Goal: Task Accomplishment & Management: Use online tool/utility

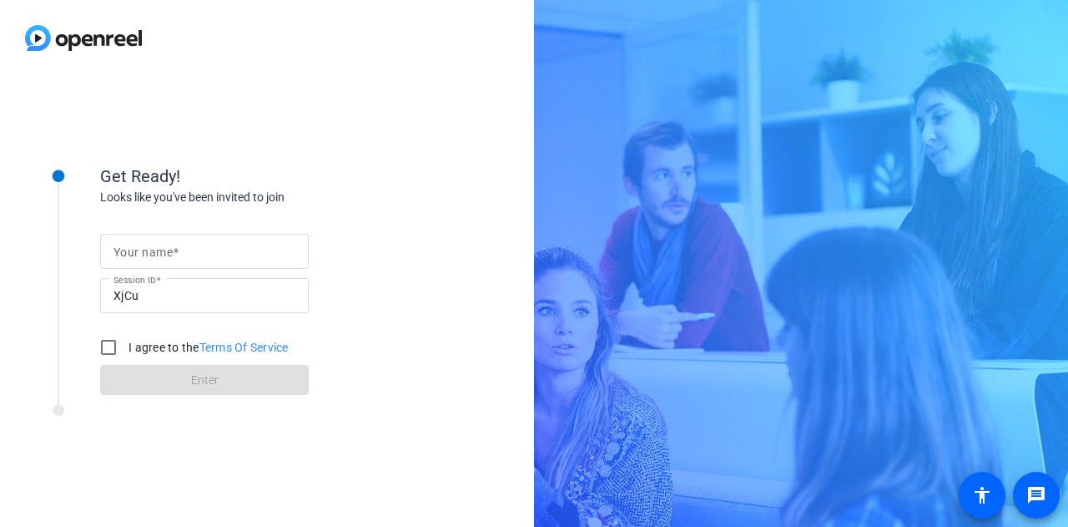
click at [215, 245] on input "Your name" at bounding box center [205, 251] width 182 height 20
type input "[PERSON_NAME]"
click at [114, 337] on input "I agree to the Terms Of Service" at bounding box center [108, 347] width 33 height 33
checkbox input "true"
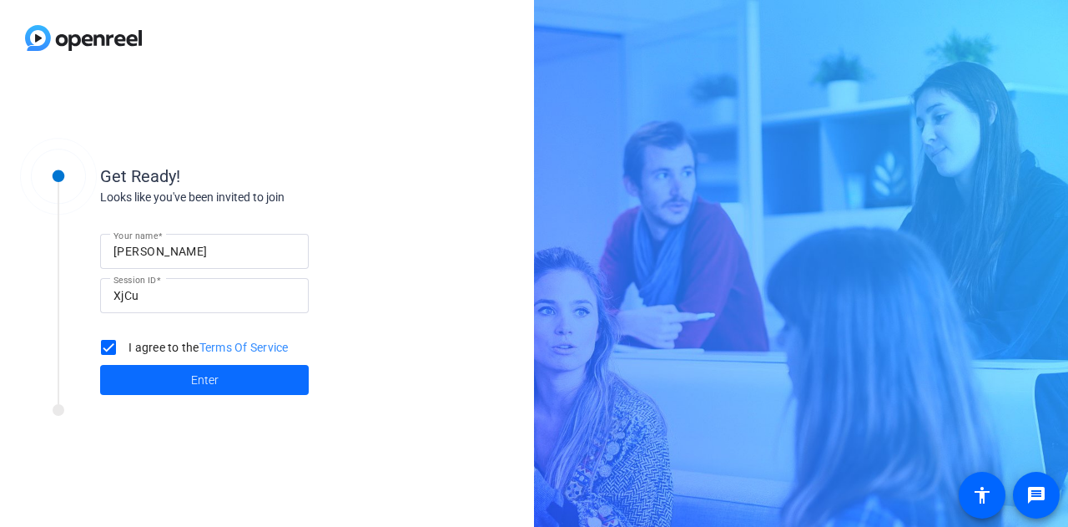
click at [243, 380] on span at bounding box center [204, 380] width 209 height 40
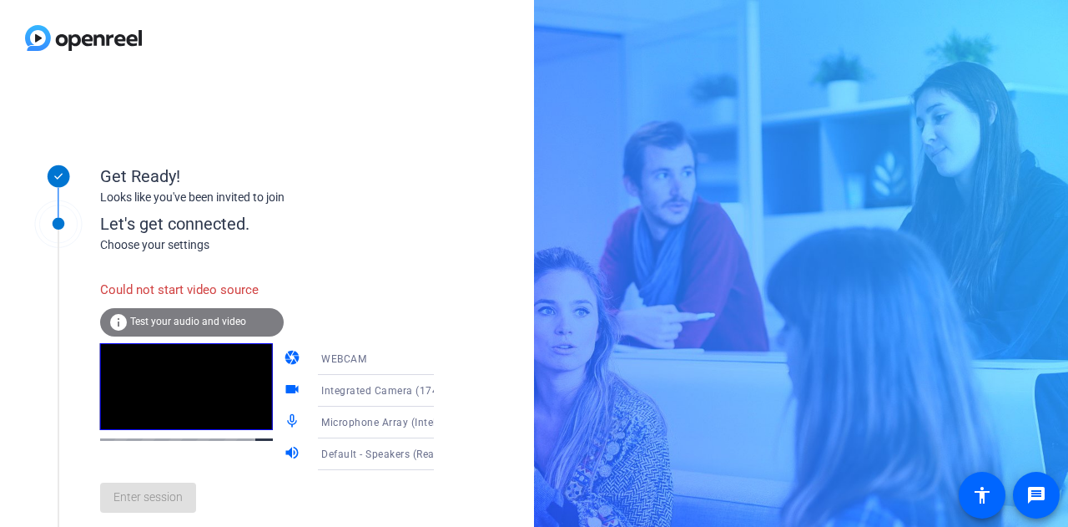
click at [222, 321] on span "Test your audio and video" at bounding box center [188, 322] width 116 height 12
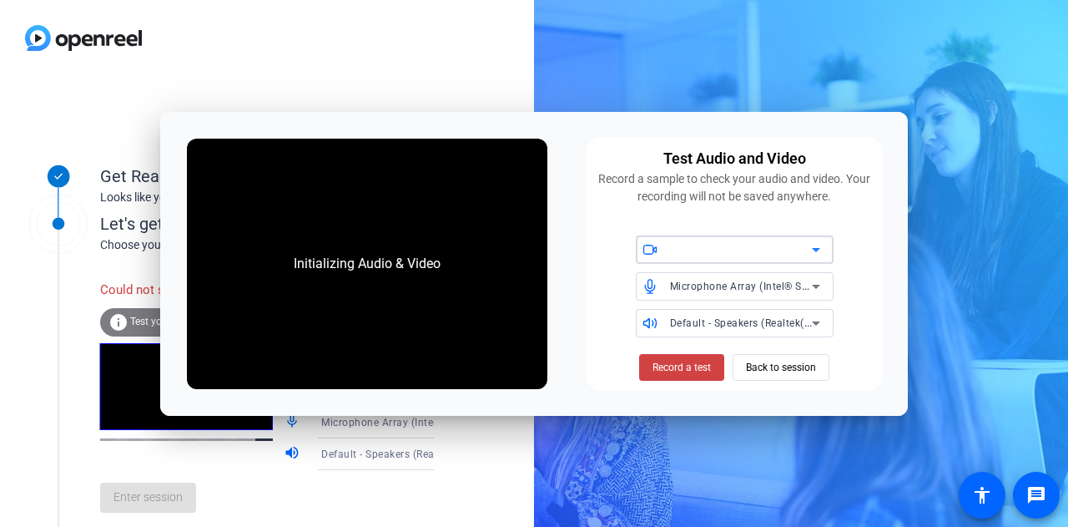
click at [691, 254] on div at bounding box center [741, 250] width 142 height 20
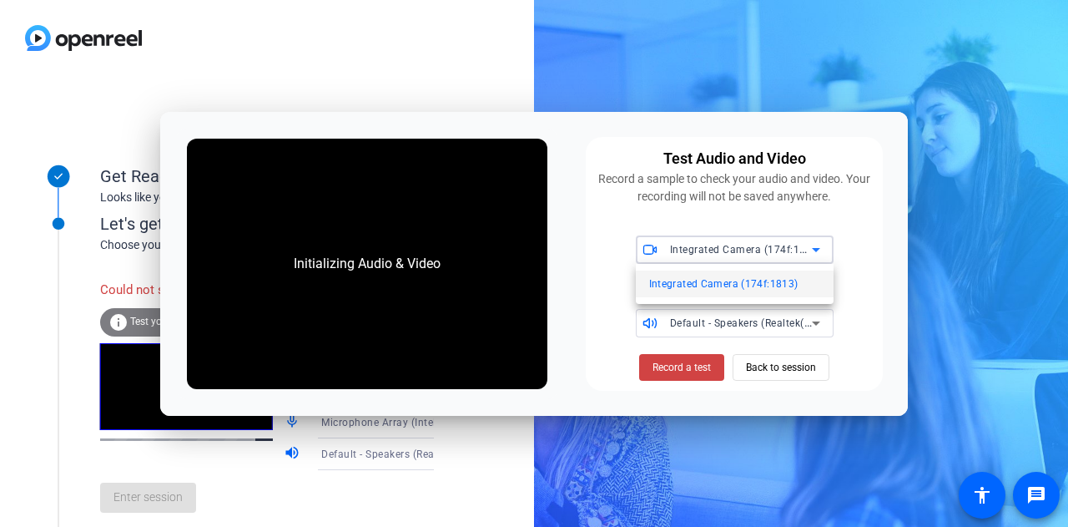
click at [736, 285] on span "Integrated Camera (174f:1813)" at bounding box center [723, 284] width 149 height 20
click at [681, 367] on span "Record a test" at bounding box center [682, 367] width 58 height 15
click at [696, 381] on span at bounding box center [681, 367] width 85 height 40
click at [659, 370] on span "Record a test" at bounding box center [682, 367] width 58 height 15
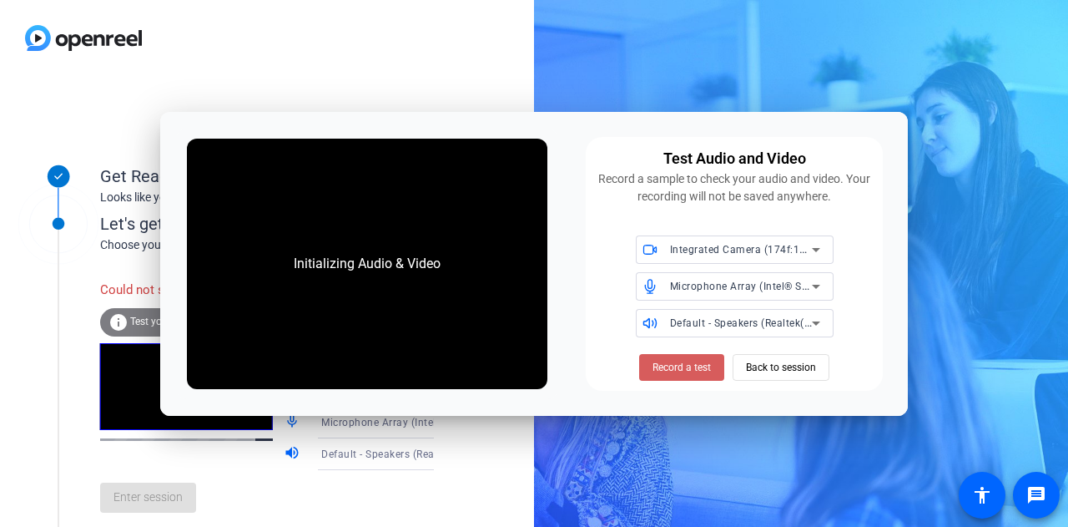
click at [700, 363] on span "Record a test" at bounding box center [682, 367] width 58 height 15
click at [775, 365] on span "Back to session" at bounding box center [781, 367] width 70 height 32
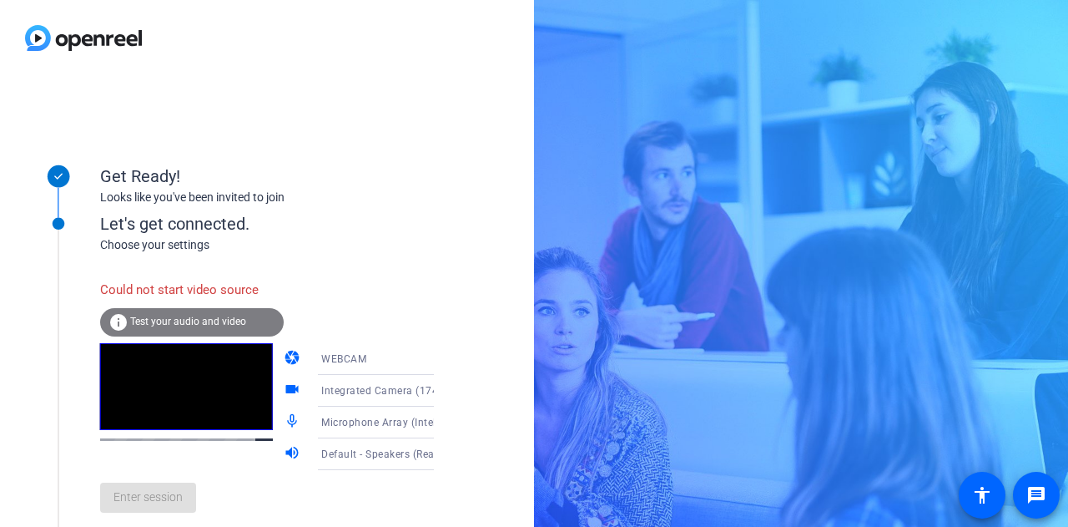
click at [379, 363] on div "WEBCAM" at bounding box center [383, 358] width 124 height 21
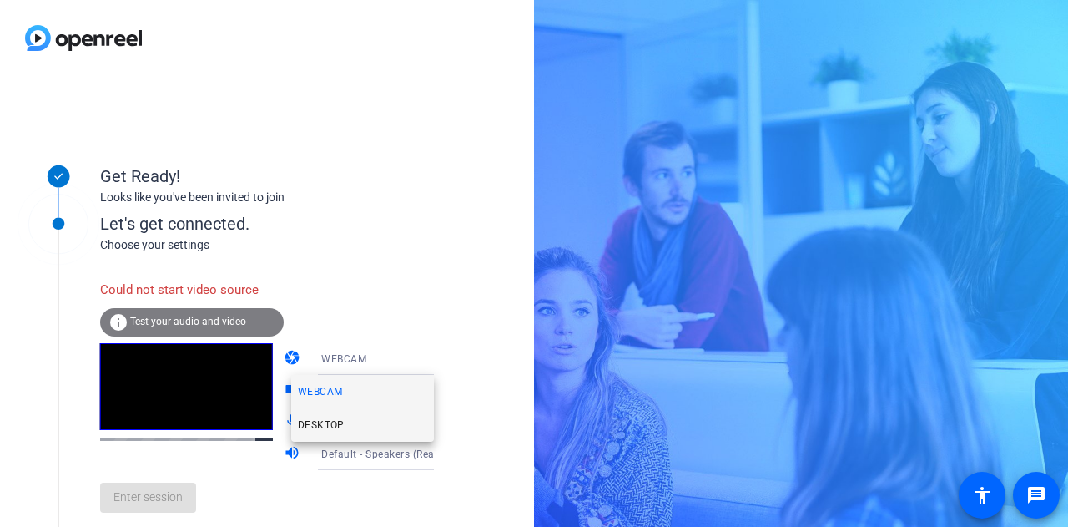
click at [335, 427] on span "DESKTOP" at bounding box center [321, 425] width 47 height 20
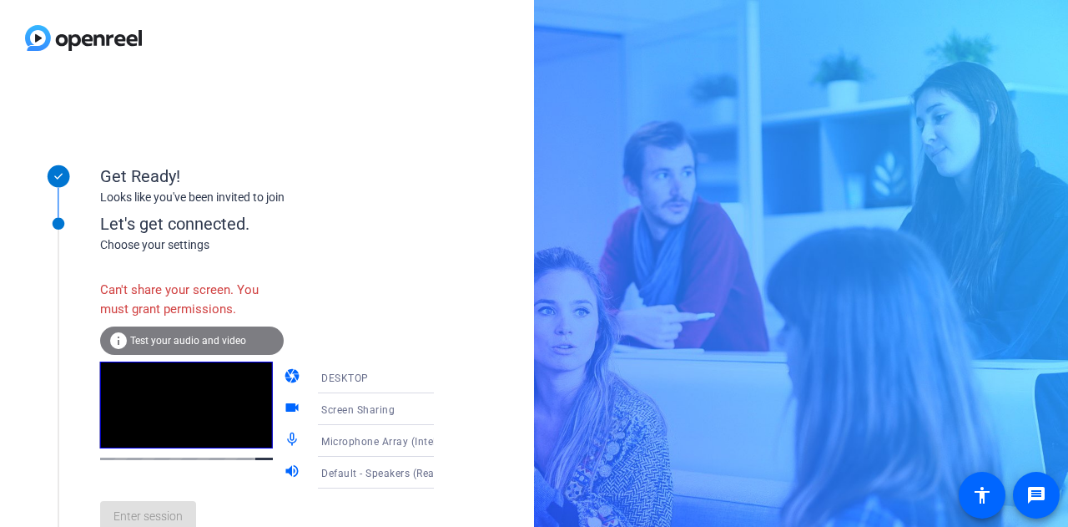
click at [321, 264] on div "Can't share your screen. You must grant permissions. info Test your audio and v…" at bounding box center [284, 399] width 368 height 290
click at [184, 339] on span "Test your audio and video" at bounding box center [188, 341] width 116 height 12
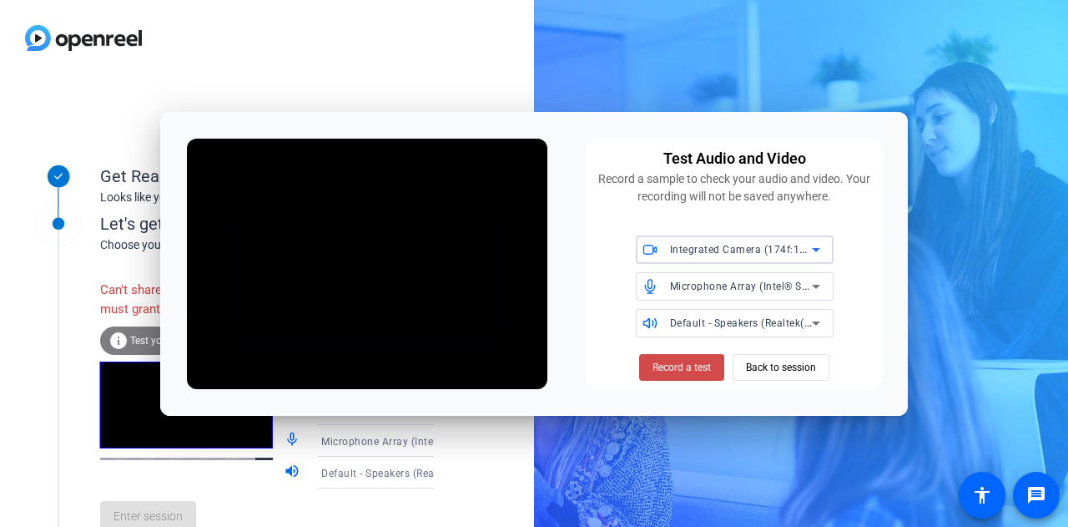
click at [688, 366] on span "Record a test" at bounding box center [682, 367] width 58 height 15
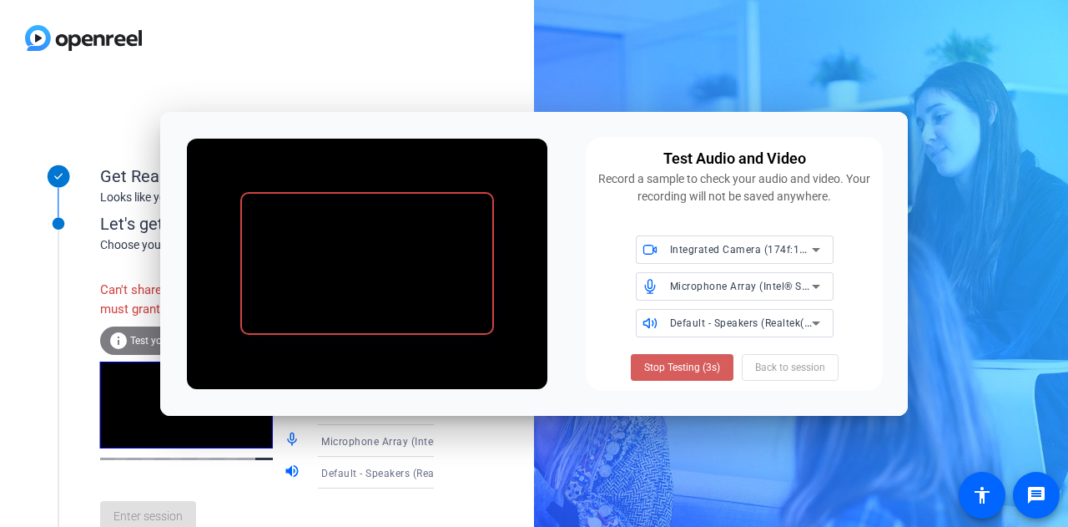
click at [720, 366] on span at bounding box center [682, 367] width 103 height 40
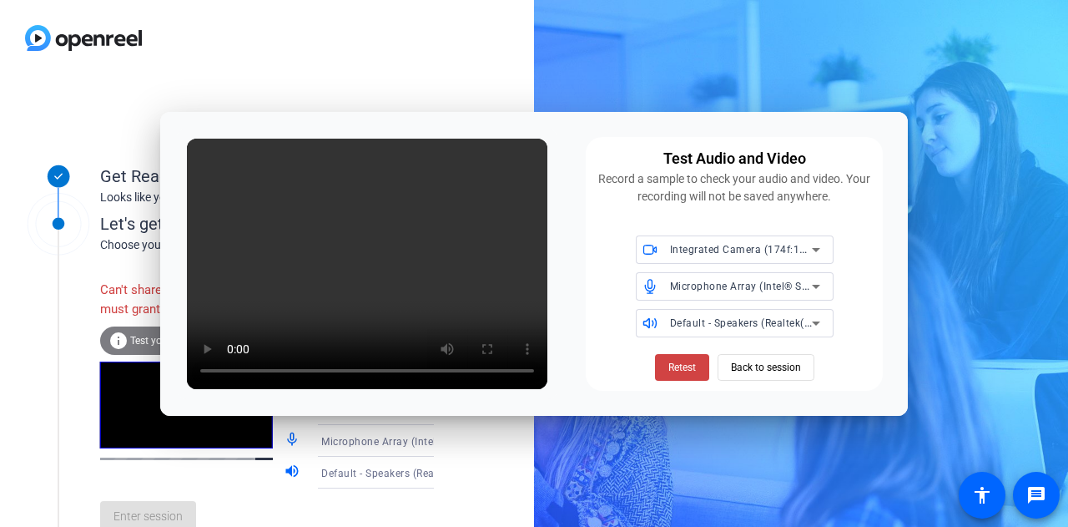
click at [586, 435] on div "Get Ready! Looks like you've been invited to join Let's get connected. Choose y…" at bounding box center [534, 263] width 1068 height 527
click at [768, 376] on span "Back to session" at bounding box center [766, 367] width 70 height 32
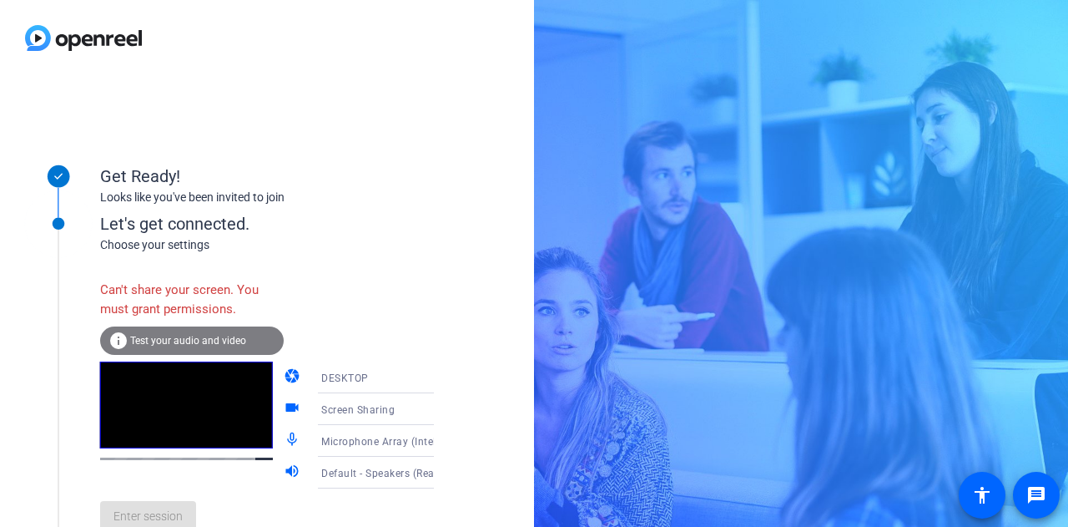
click at [447, 410] on icon at bounding box center [451, 409] width 8 height 4
click at [424, 385] on div at bounding box center [534, 263] width 1068 height 527
click at [447, 377] on icon at bounding box center [451, 378] width 8 height 4
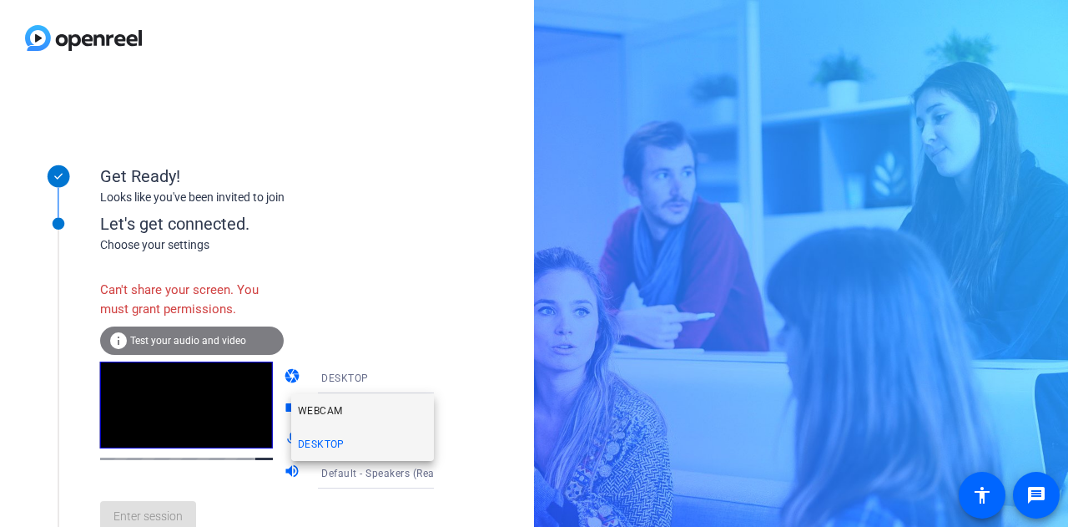
click at [354, 407] on mat-option "WEBCAM" at bounding box center [362, 410] width 143 height 33
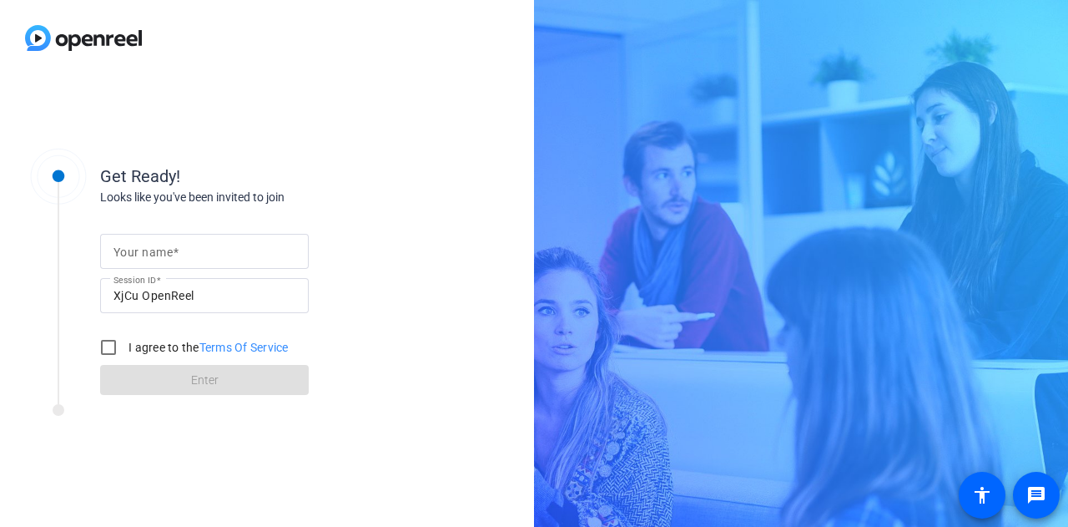
click at [179, 250] on span at bounding box center [176, 251] width 6 height 13
click at [179, 250] on input "Your name" at bounding box center [205, 251] width 182 height 20
type input "[PERSON_NAME]"
click at [104, 347] on input "I agree to the Terms Of Service" at bounding box center [108, 347] width 33 height 33
checkbox input "true"
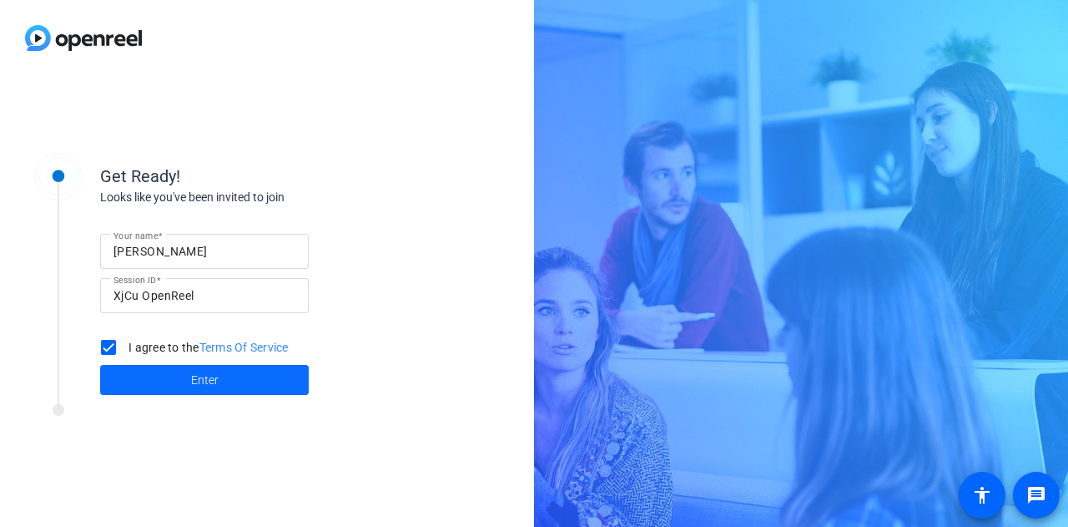
click at [234, 379] on span at bounding box center [204, 380] width 209 height 40
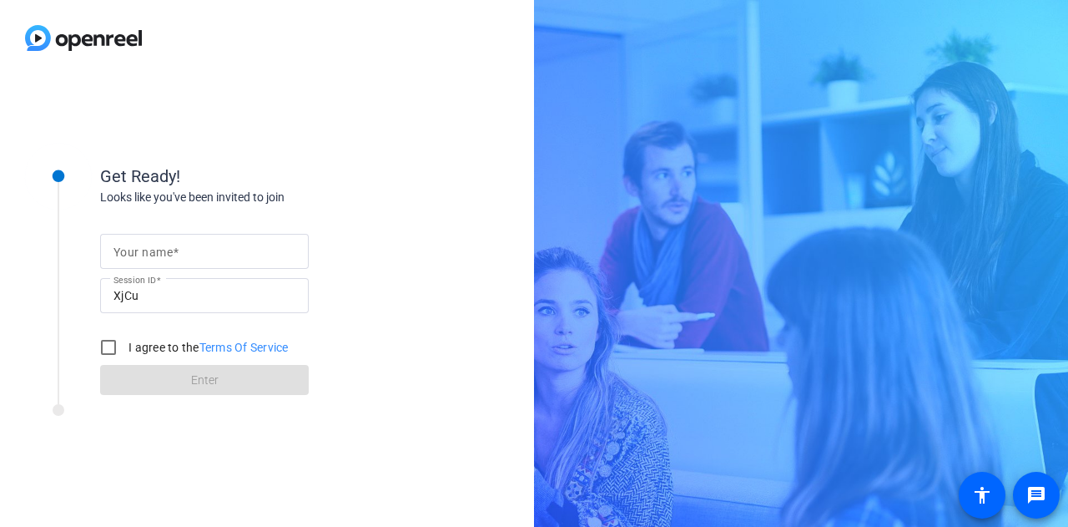
click at [171, 250] on mat-label "Your name" at bounding box center [143, 251] width 59 height 13
click at [171, 250] on input "Your name" at bounding box center [205, 251] width 182 height 20
type input "Alicia Sundberg"
click at [109, 345] on input "I agree to the Terms Of Service" at bounding box center [108, 347] width 33 height 33
checkbox input "true"
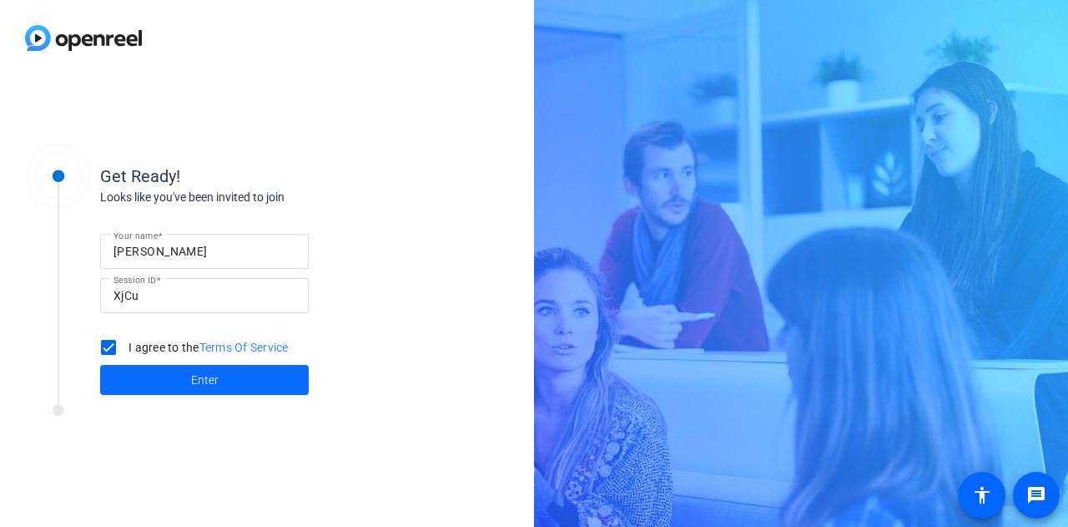
click at [207, 374] on span "Enter" at bounding box center [205, 380] width 28 height 18
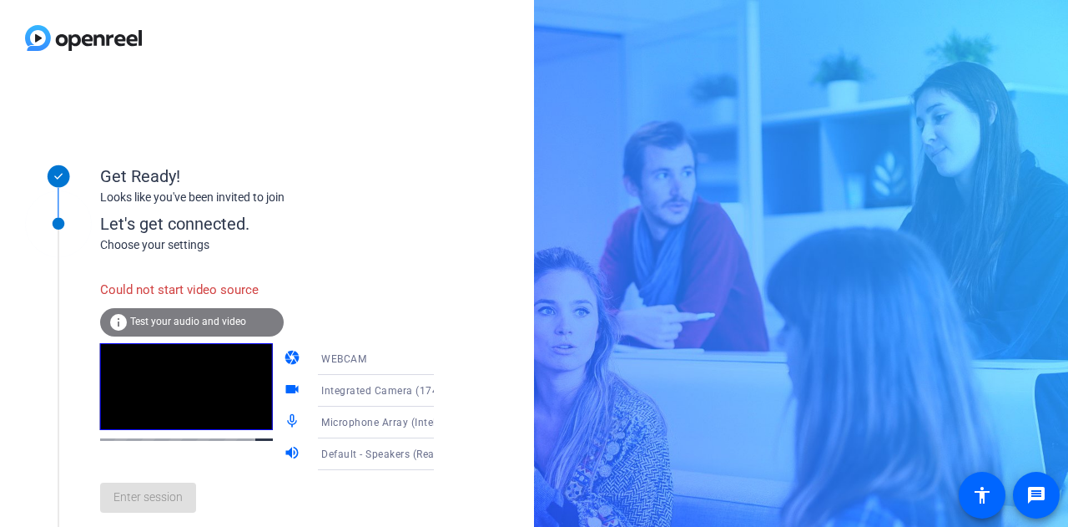
click at [391, 366] on div "WEBCAM" at bounding box center [383, 358] width 124 height 21
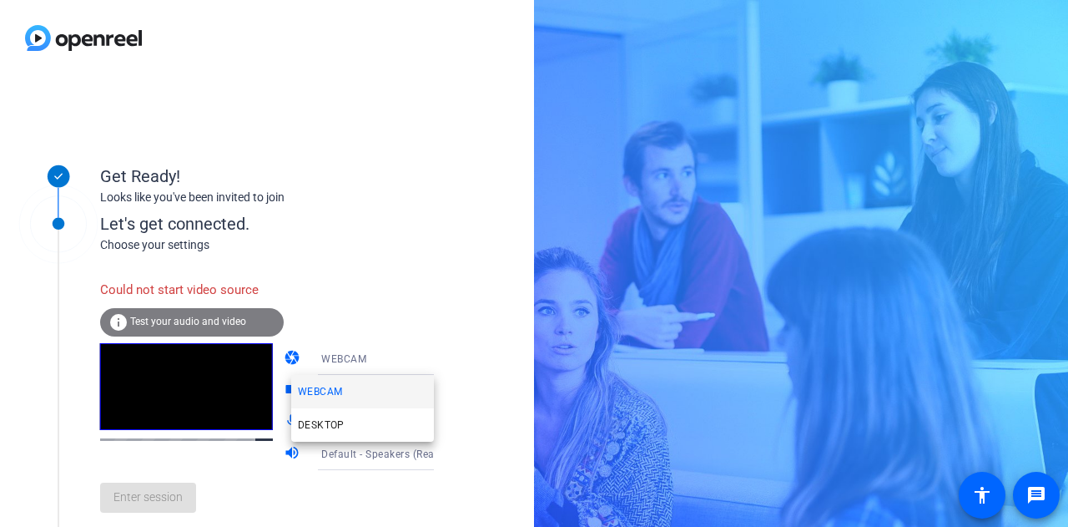
click at [322, 389] on span "WEBCAM" at bounding box center [320, 391] width 44 height 20
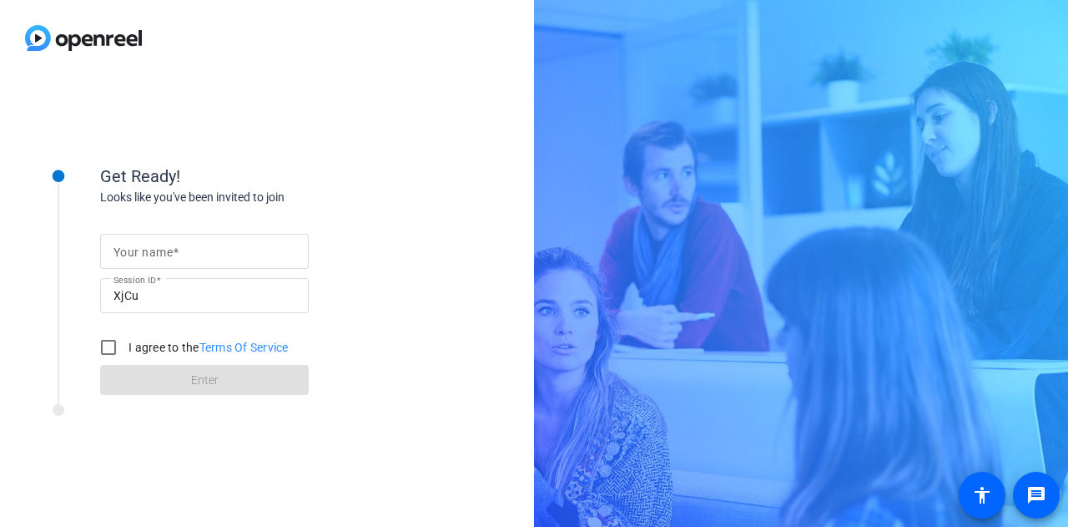
click at [165, 252] on mat-label "Your name" at bounding box center [143, 251] width 59 height 13
click at [165, 252] on input "Your name" at bounding box center [205, 251] width 182 height 20
type input "[PERSON_NAME]"
click at [109, 344] on input "I agree to the Terms Of Service" at bounding box center [108, 347] width 33 height 33
checkbox input "true"
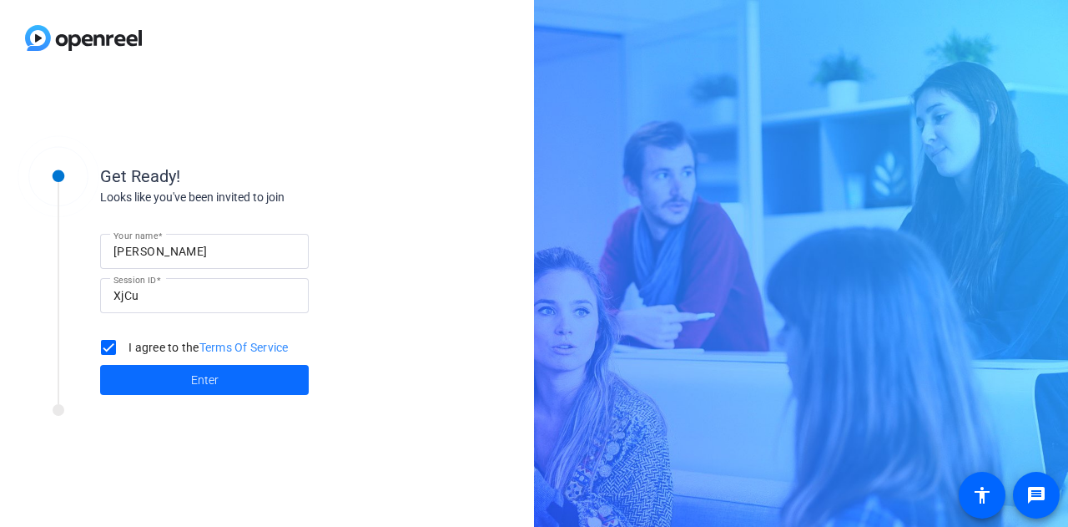
click at [162, 371] on span at bounding box center [204, 380] width 209 height 40
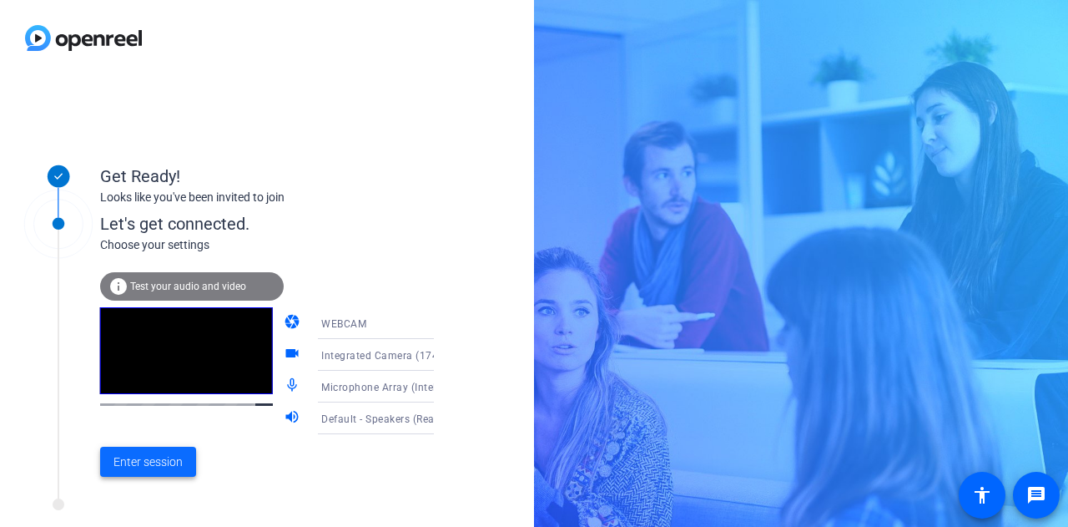
click at [150, 461] on span "Enter session" at bounding box center [148, 462] width 69 height 18
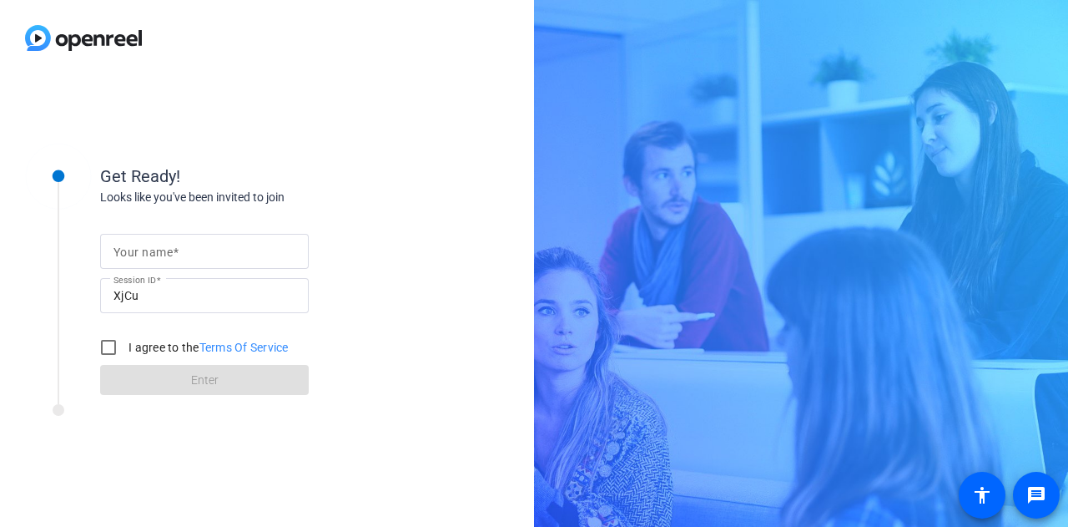
click at [203, 250] on input "Your name" at bounding box center [205, 251] width 182 height 20
type input "[PERSON_NAME]"
click at [109, 331] on input "I agree to the Terms Of Service" at bounding box center [108, 347] width 33 height 33
checkbox input "true"
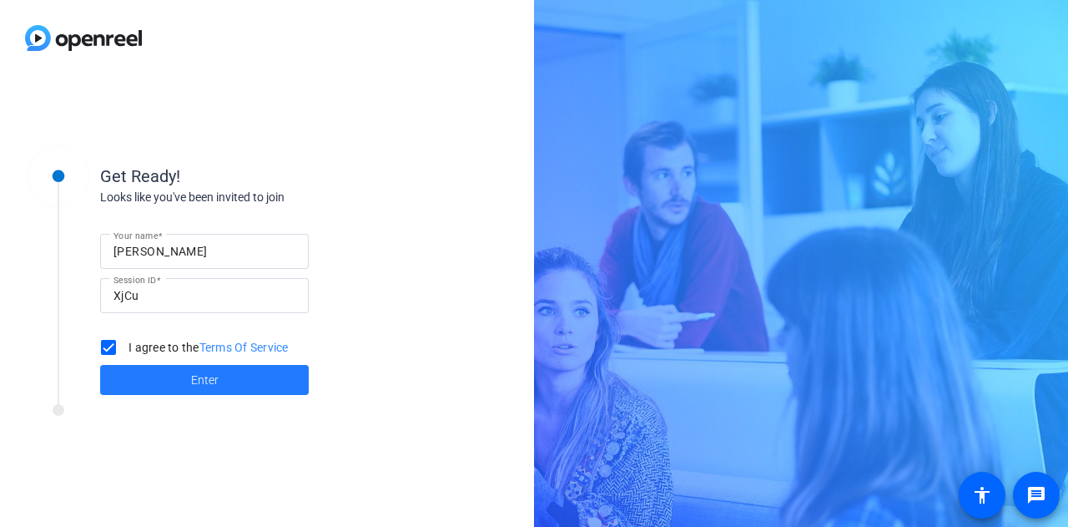
click at [207, 372] on span "Enter" at bounding box center [205, 380] width 28 height 18
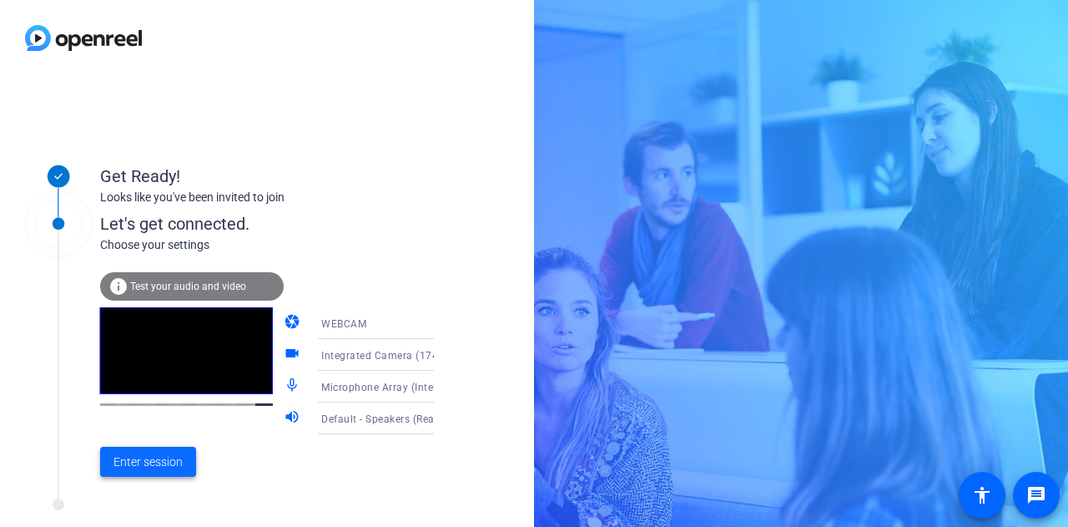
click at [167, 465] on span "Enter session" at bounding box center [148, 462] width 69 height 18
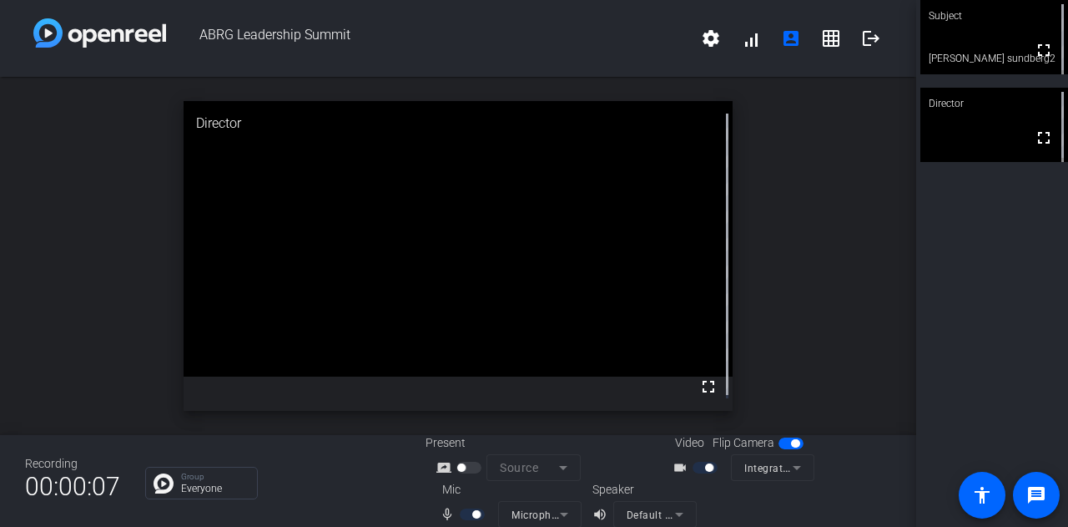
click at [681, 468] on mat-icon "videocam_outline" at bounding box center [683, 467] width 20 height 20
